Goal: Task Accomplishment & Management: Use online tool/utility

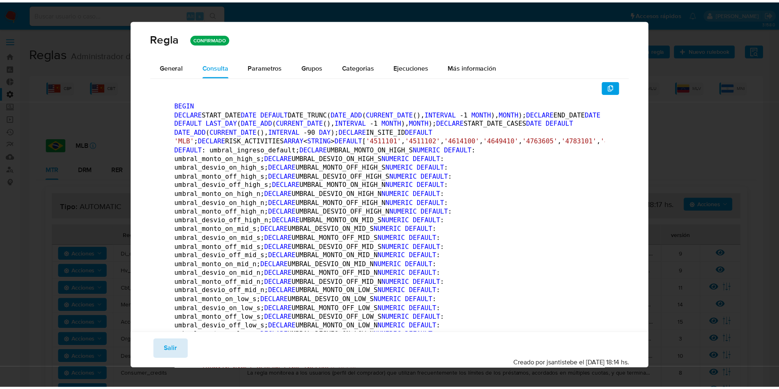
scroll to position [554, 0]
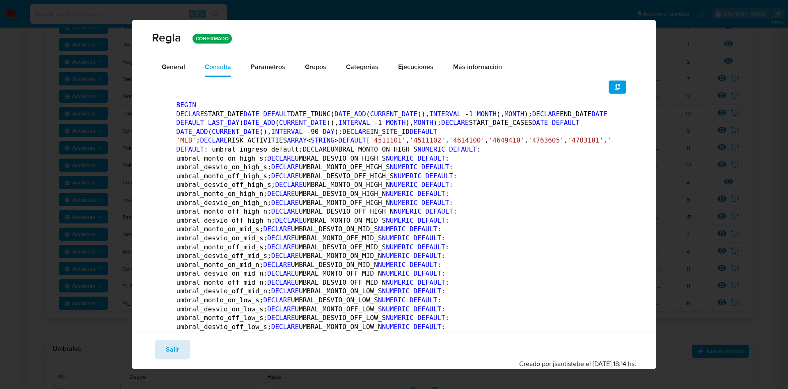
click at [188, 346] on button "Salir" at bounding box center [172, 349] width 35 height 20
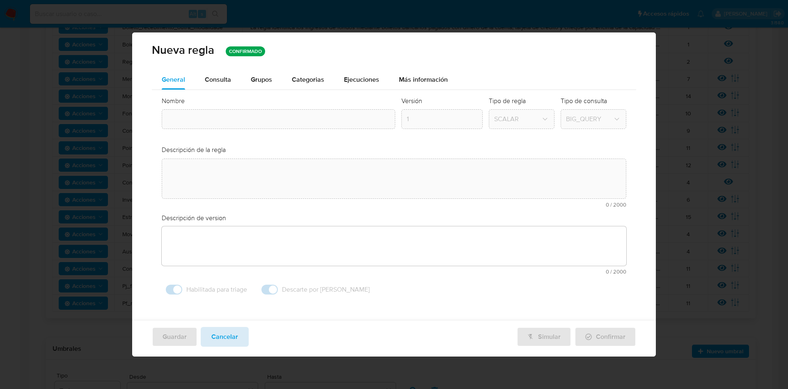
type textarea "La regla monitorea a los usuarios personas físacas cuyos ingresos superan sus i…"
type textarea "Movimientos de recursos incompatibles con el patrimonio, actividad económica u …"
type input "Pf_renda"
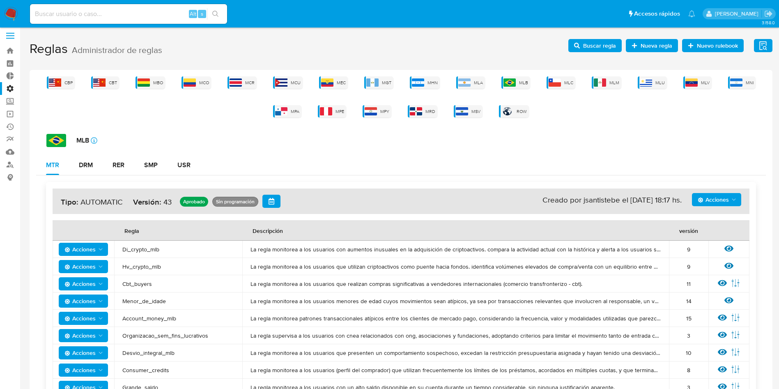
scroll to position [0, 0]
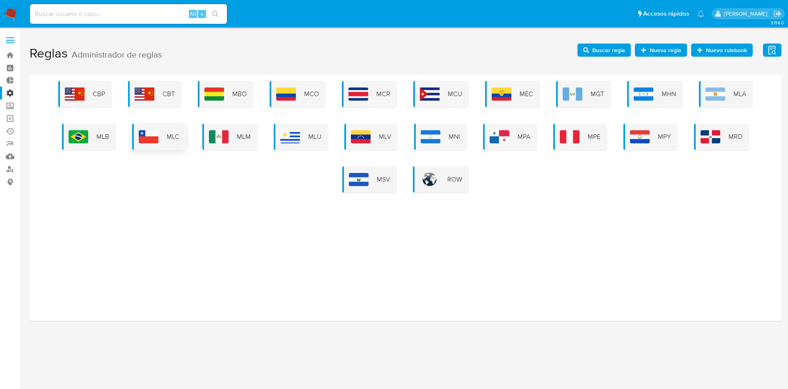
click at [177, 140] on span "MLC" at bounding box center [173, 136] width 13 height 9
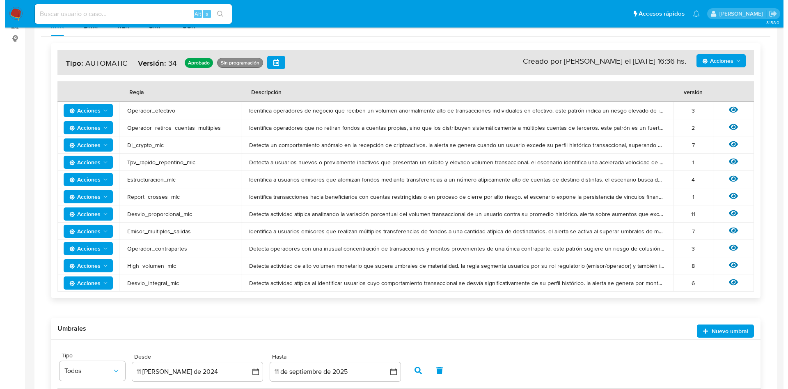
scroll to position [123, 0]
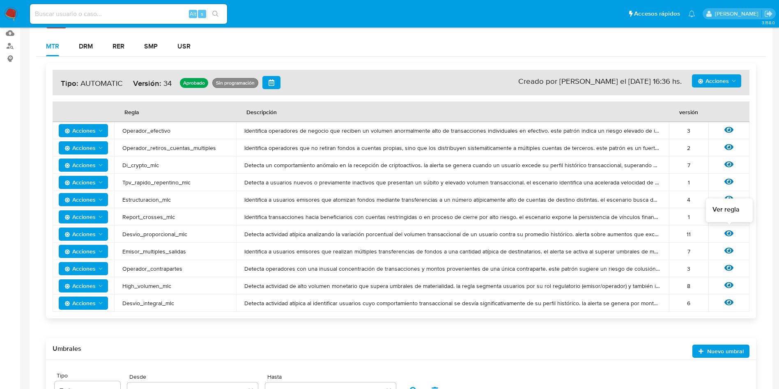
click at [525, 231] on icon at bounding box center [728, 233] width 9 height 9
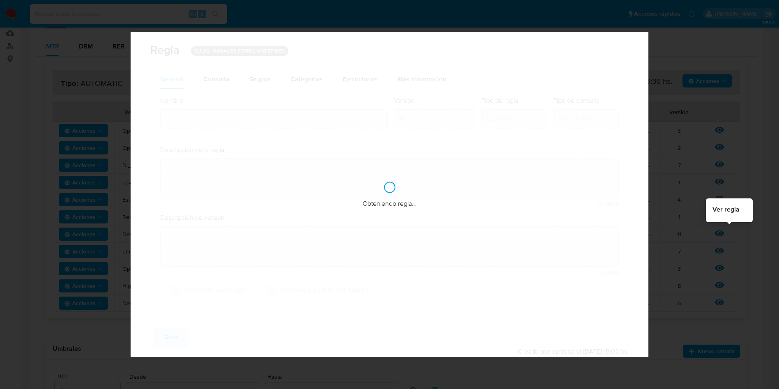
type input "Desvio_proporcional_mlc"
type textarea "Detecta actividad atípica analizando la variación porcentual del volumen transa…"
type textarea "Usuarios que hayan tenido un desvio porcentual elevado de un mes a otro."
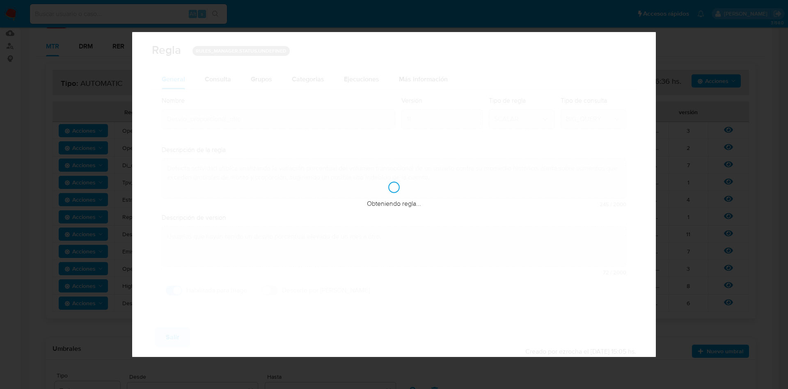
checkbox input "true"
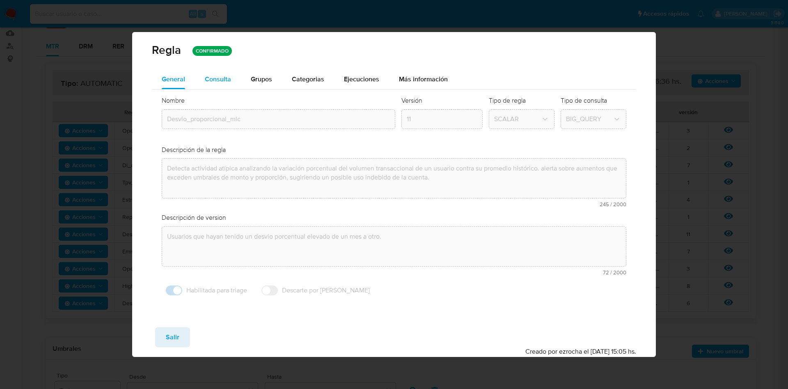
click at [221, 76] on span "Consulta" at bounding box center [218, 78] width 26 height 9
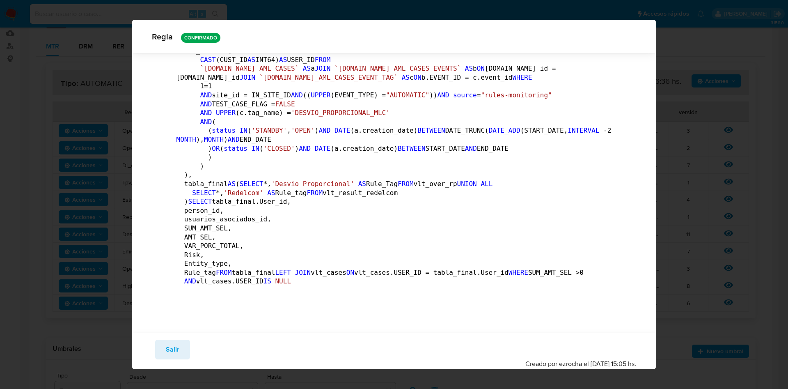
scroll to position [3382, 0]
